Goal: Information Seeking & Learning: Learn about a topic

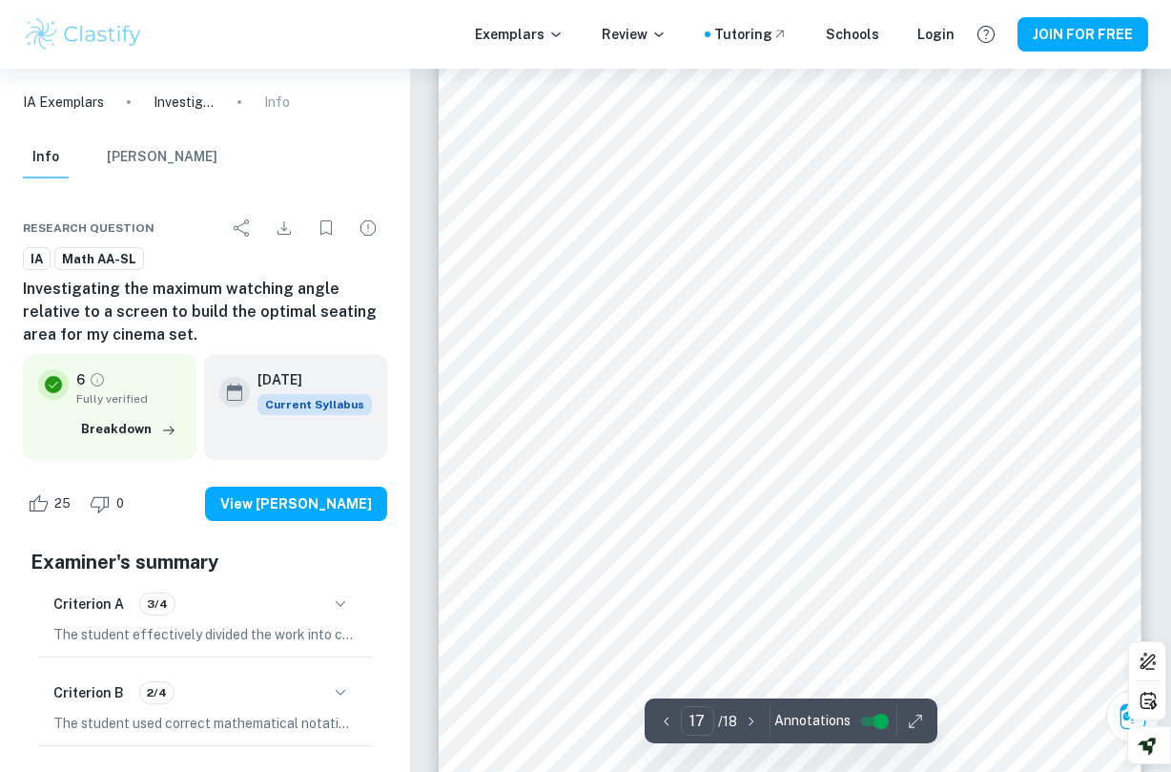
scroll to position [16458, 0]
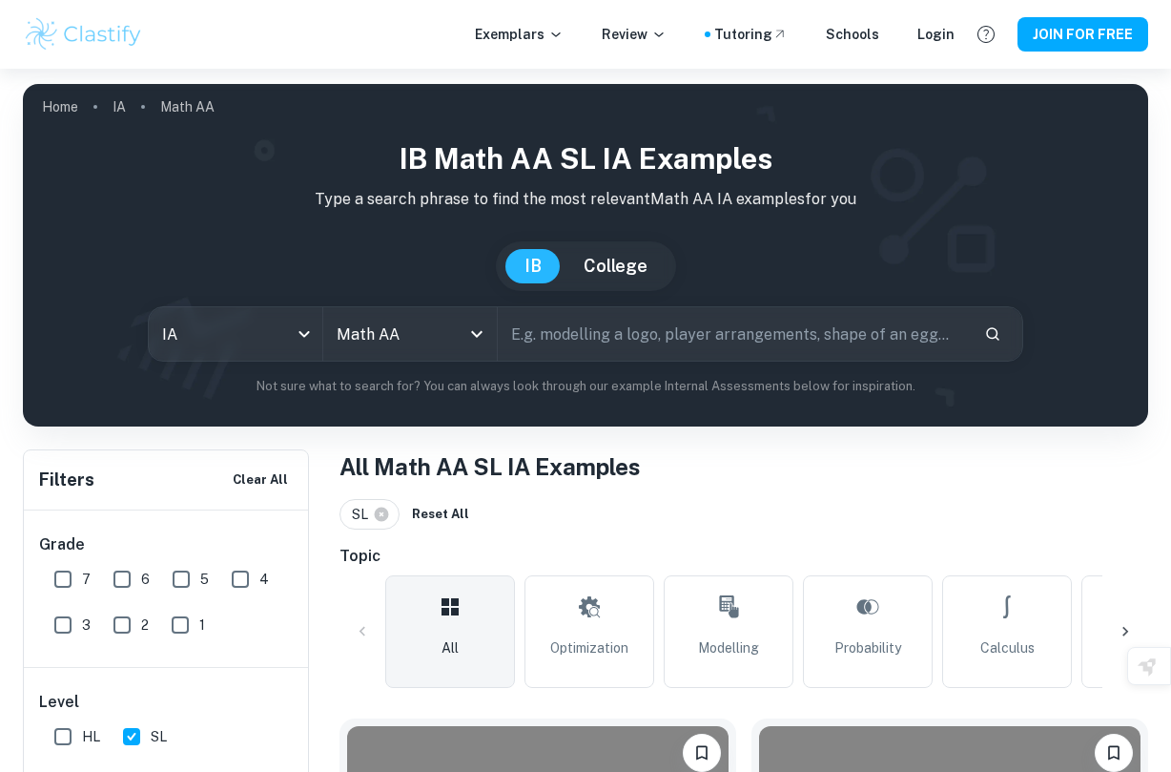
scroll to position [925, 0]
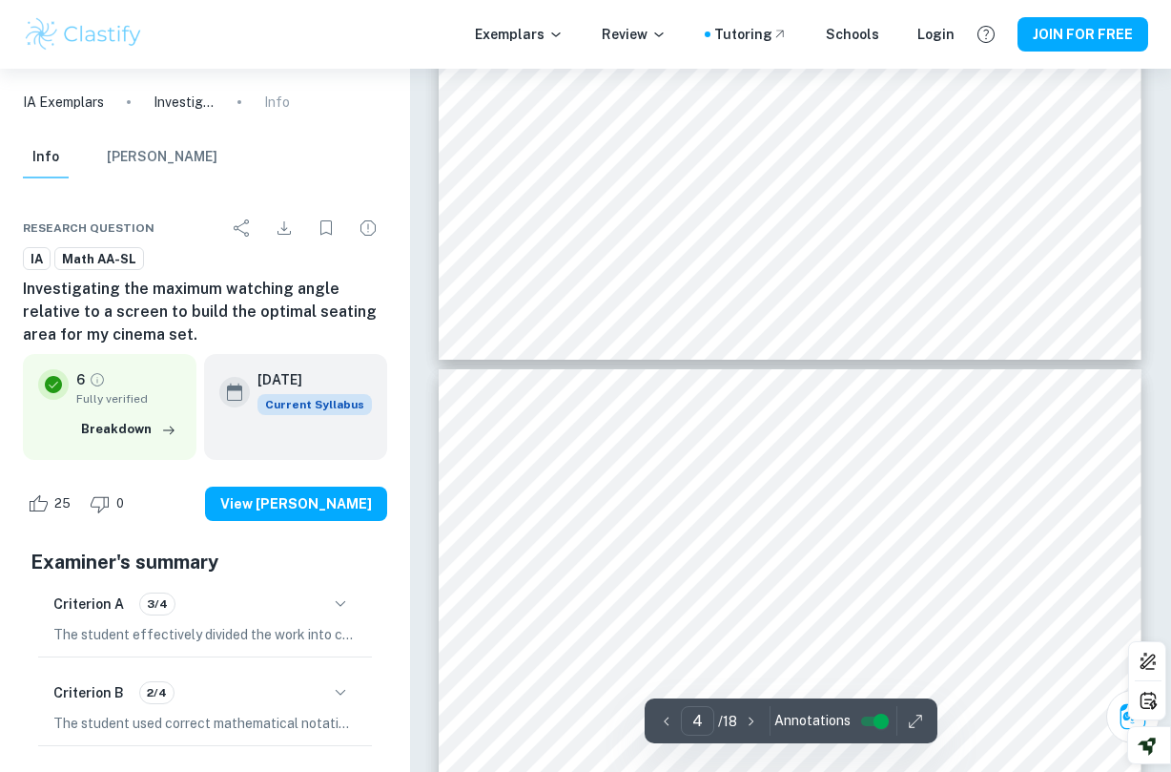
type input "5"
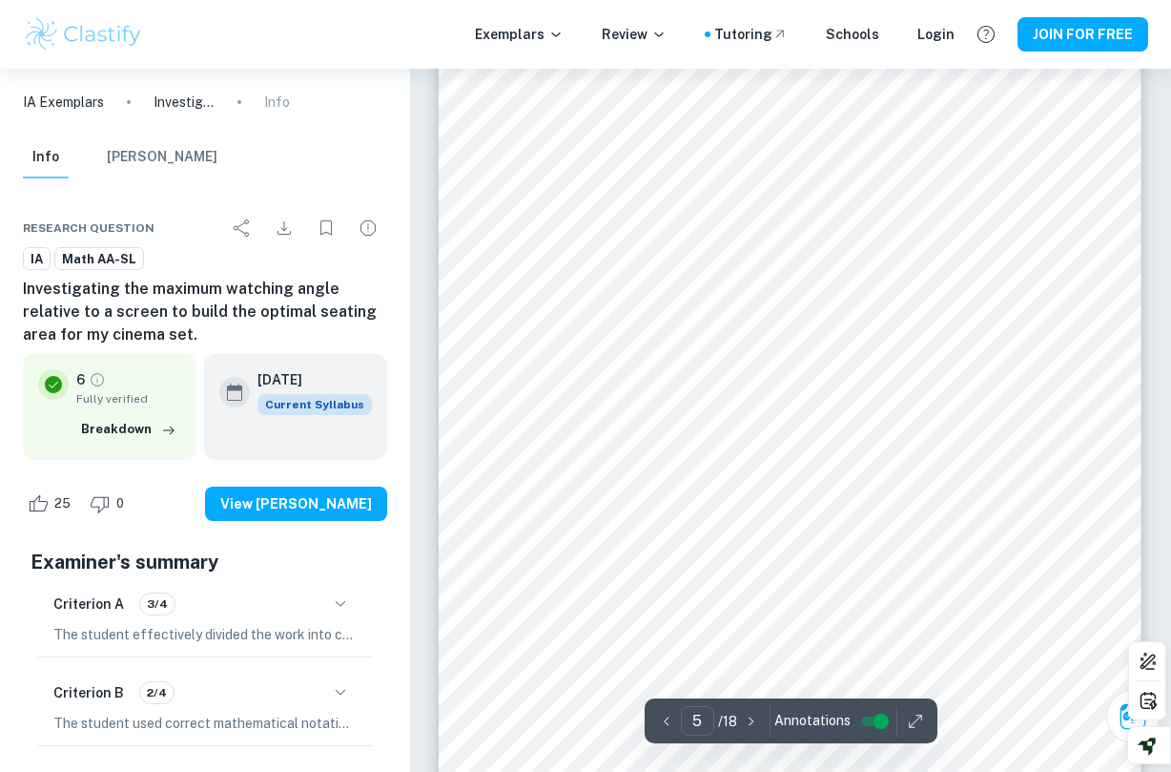
scroll to position [4262, 0]
